Goal: Browse casually: Explore the website without a specific task or goal

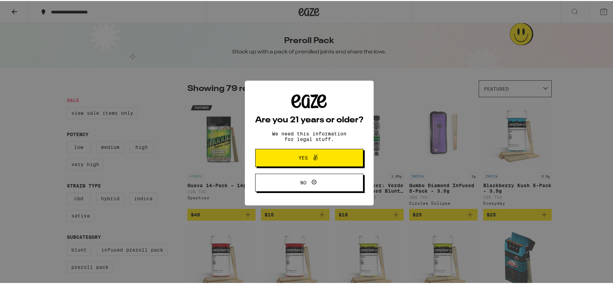
click at [410, 129] on div "Are you 21 years or older? We need this information for legal stuff. Yes No" at bounding box center [309, 142] width 619 height 284
click at [331, 161] on span "Yes" at bounding box center [309, 156] width 52 height 9
